Goal: Check status: Check status

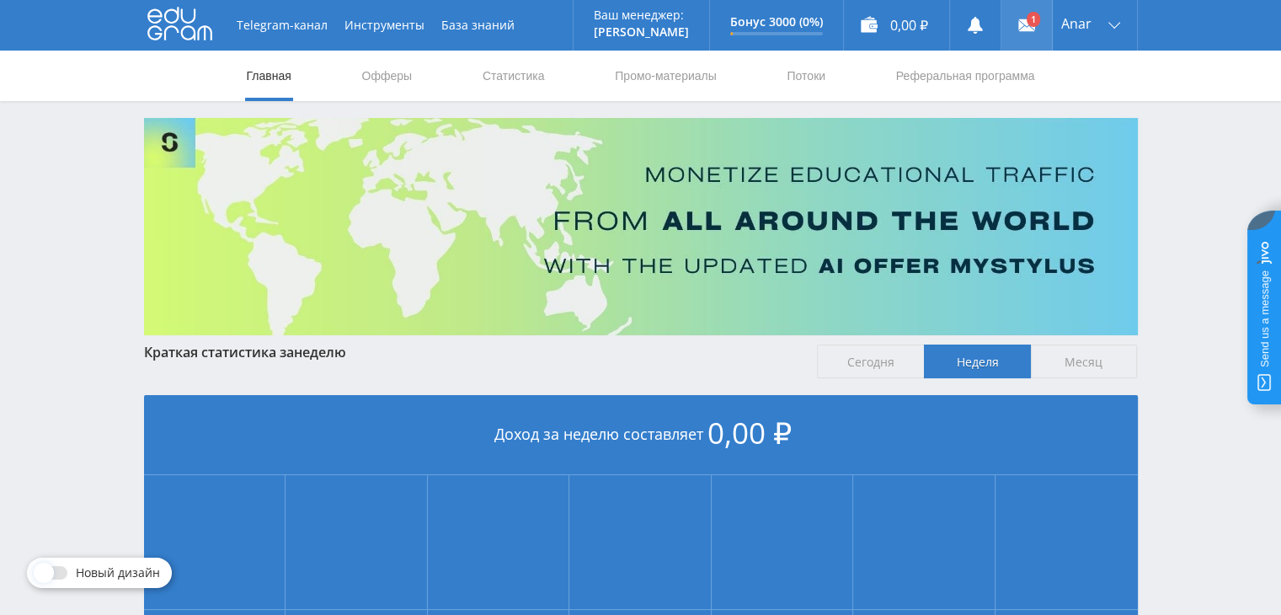
click at [1018, 24] on use at bounding box center [1026, 25] width 17 height 12
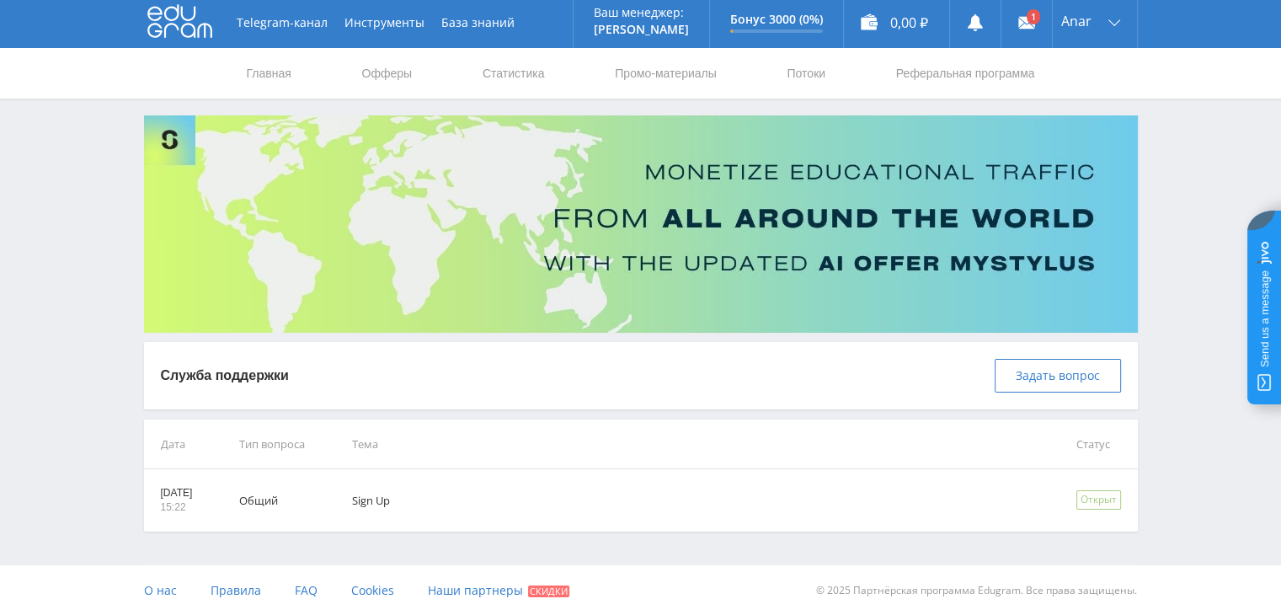
scroll to position [3, 0]
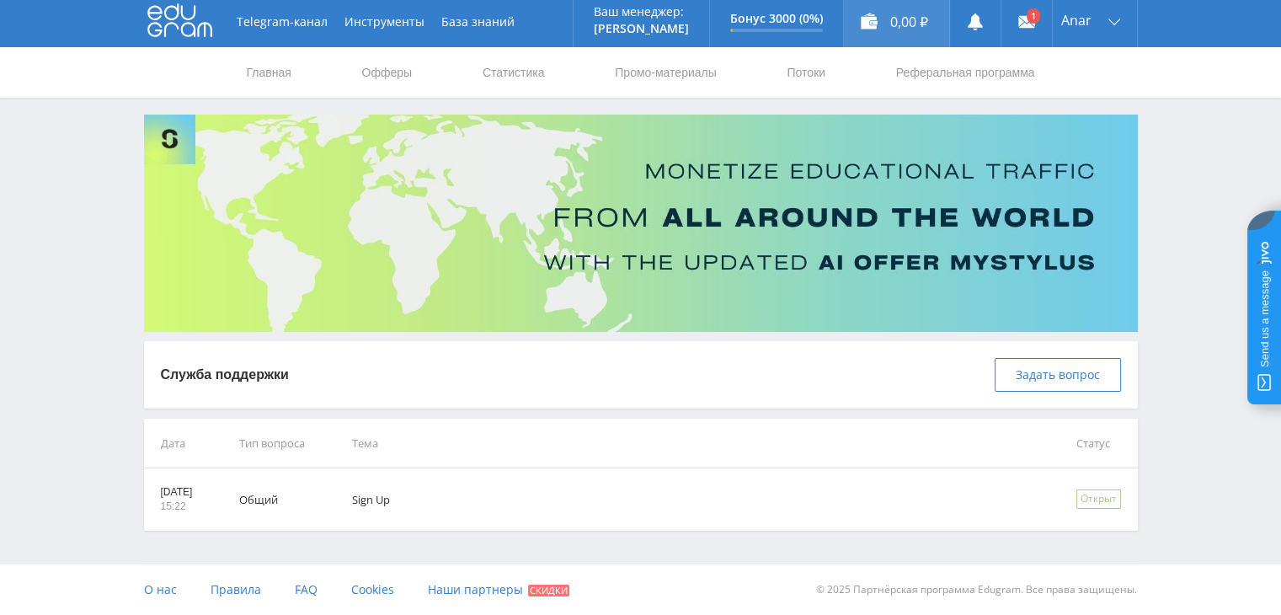
click at [878, 13] on div "0,00 ₽" at bounding box center [896, 22] width 105 height 51
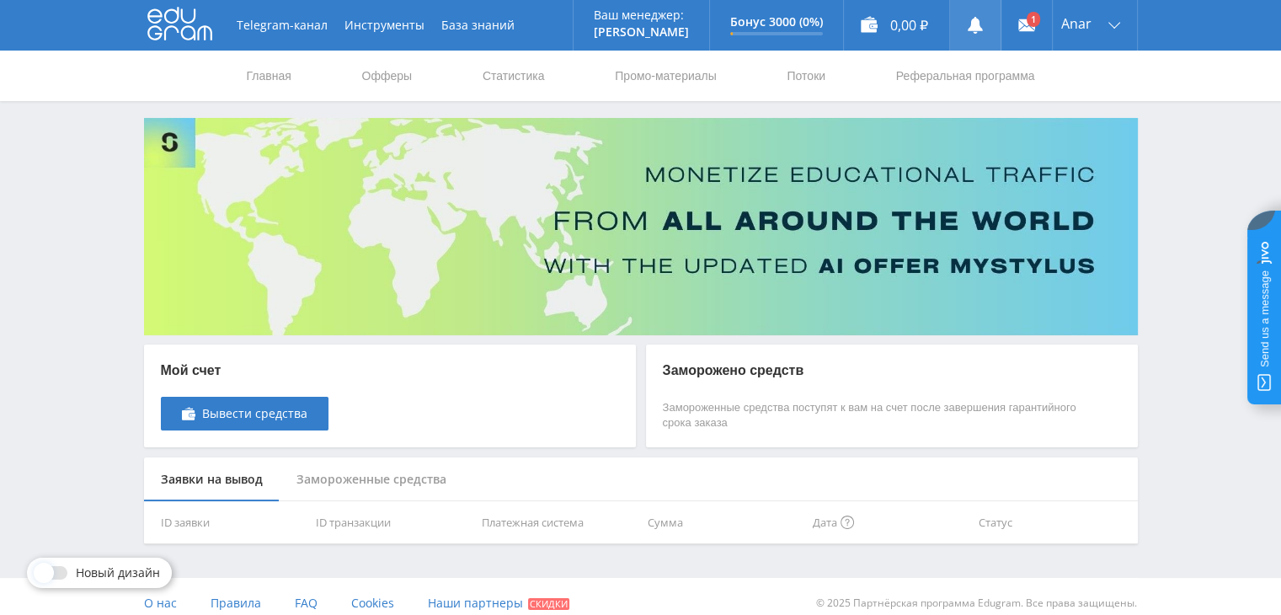
click at [975, 28] on use at bounding box center [975, 25] width 15 height 17
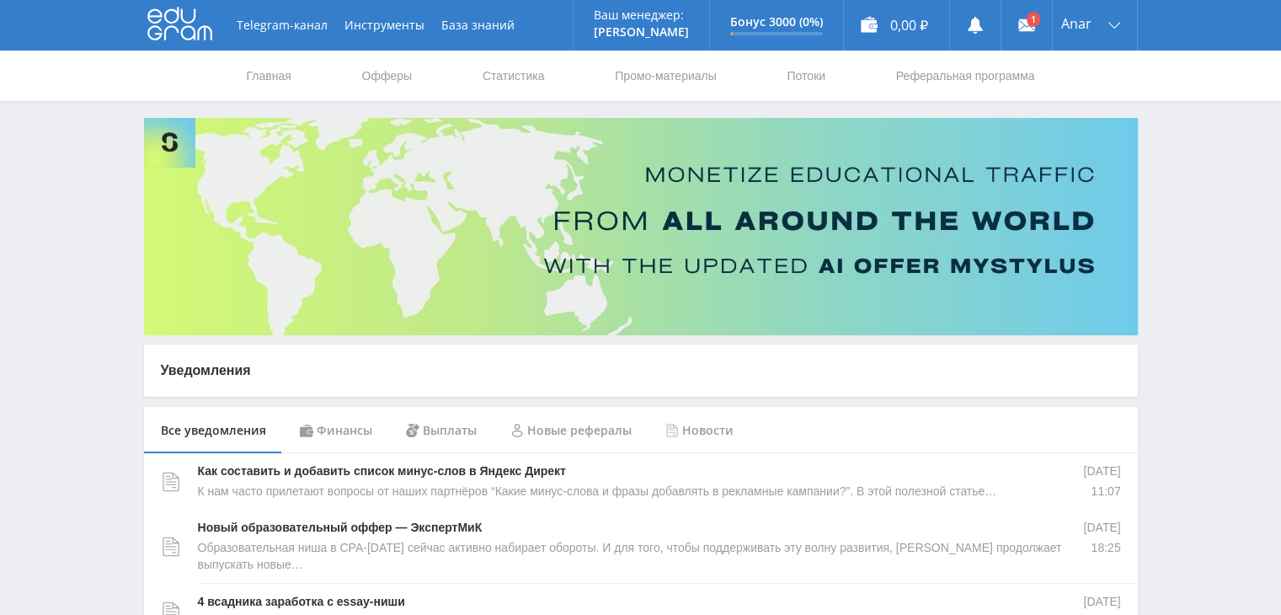
click at [434, 428] on div "Выплаты" at bounding box center [441, 430] width 104 height 47
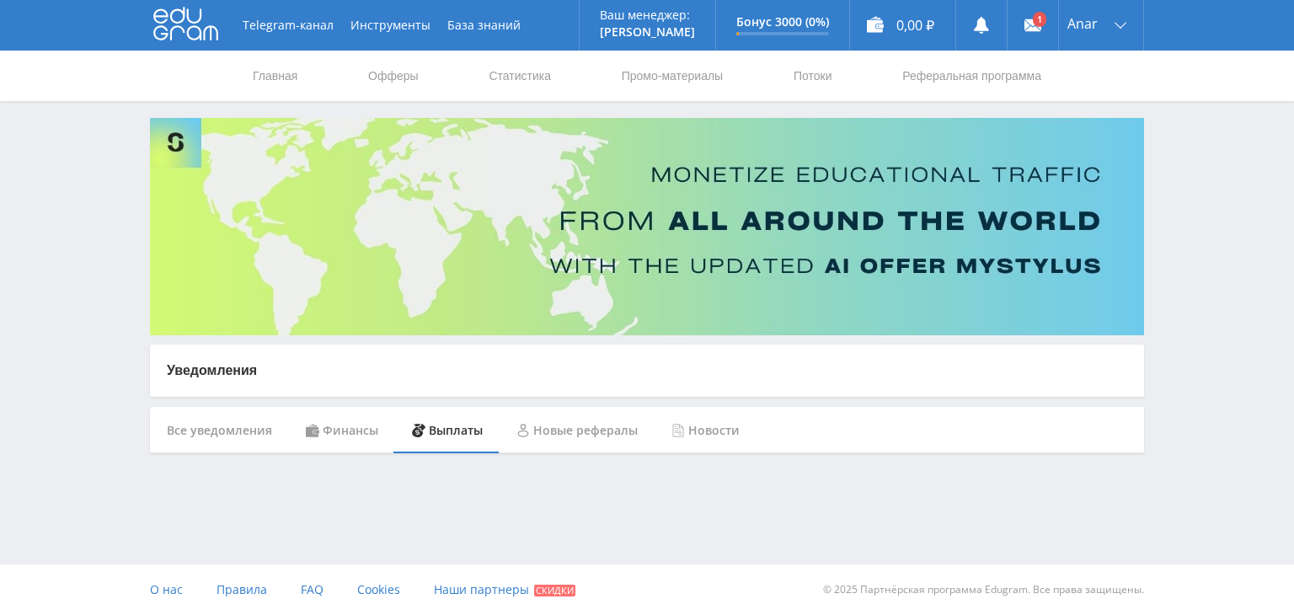
click at [595, 425] on div "Новые рефералы" at bounding box center [576, 430] width 155 height 47
click at [1032, 22] on use at bounding box center [1032, 25] width 17 height 12
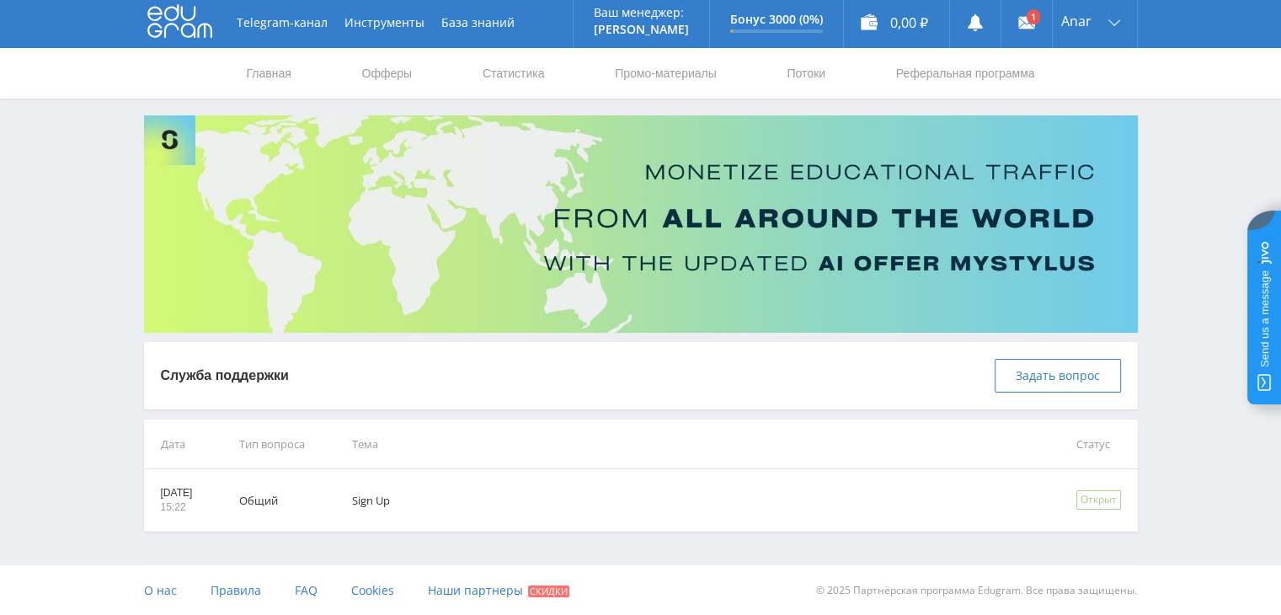
scroll to position [3, 0]
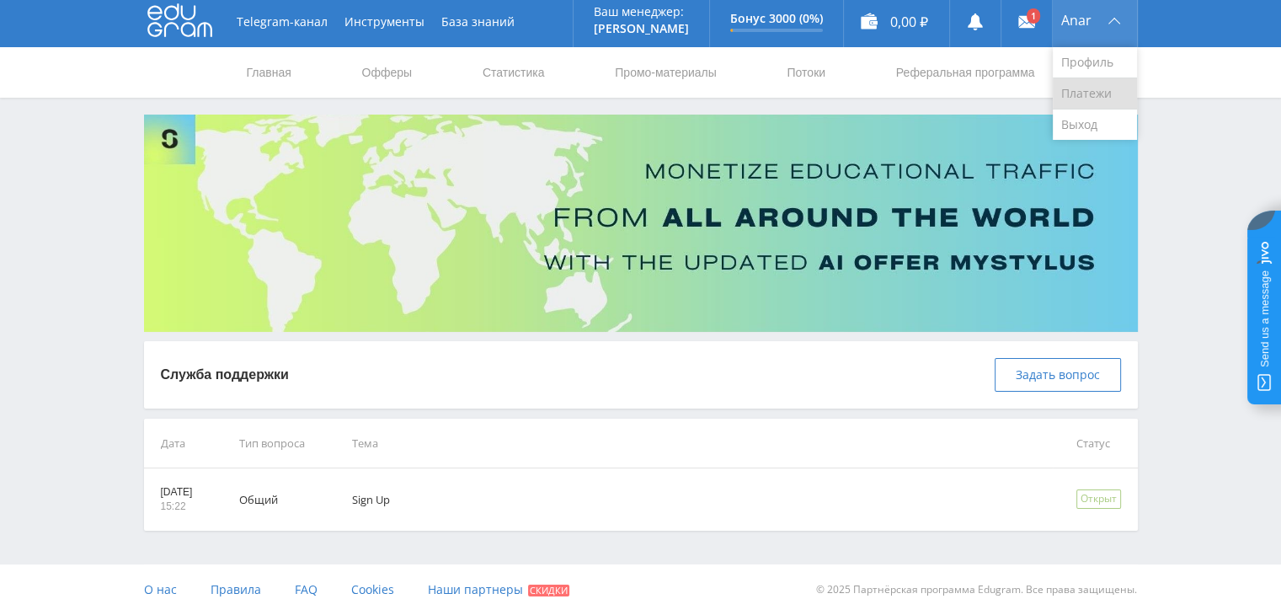
click at [1084, 85] on link "Платежи" at bounding box center [1095, 93] width 84 height 31
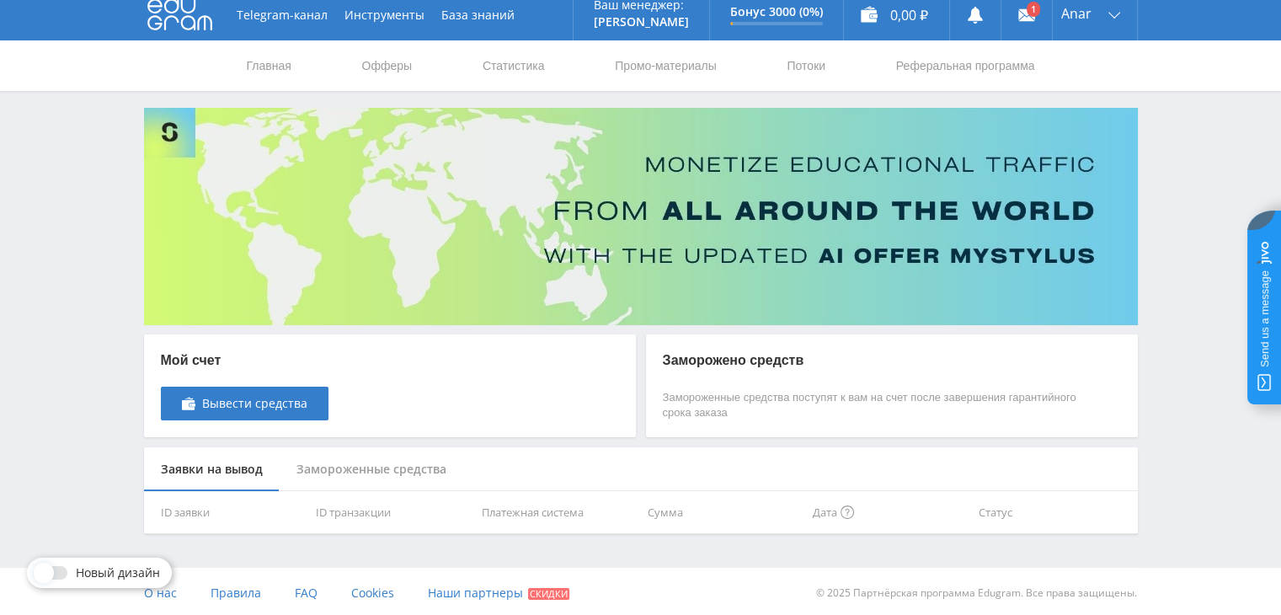
scroll to position [13, 0]
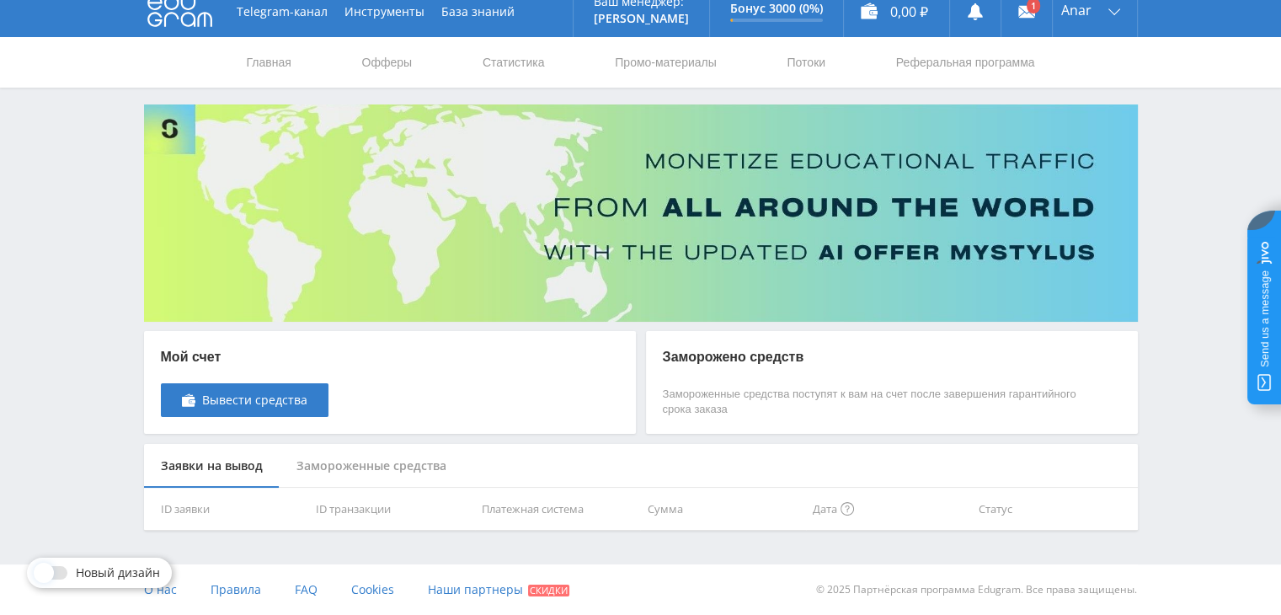
click at [195, 348] on p "Мой счет" at bounding box center [245, 357] width 168 height 19
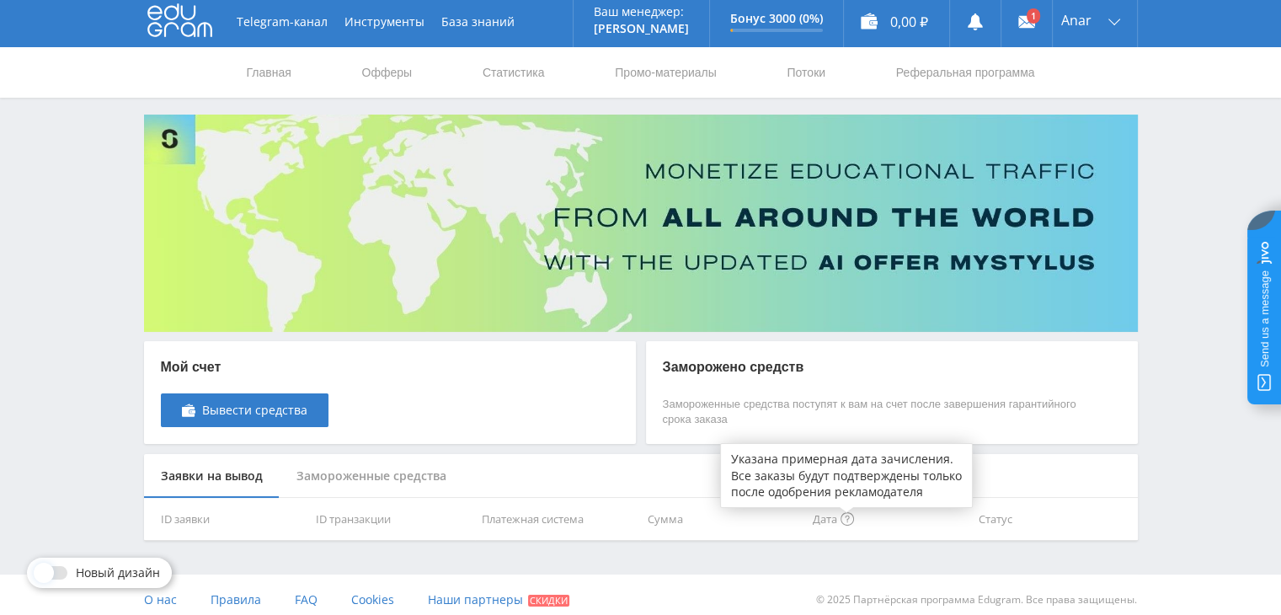
scroll to position [0, 0]
